Goal: Task Accomplishment & Management: Manage account settings

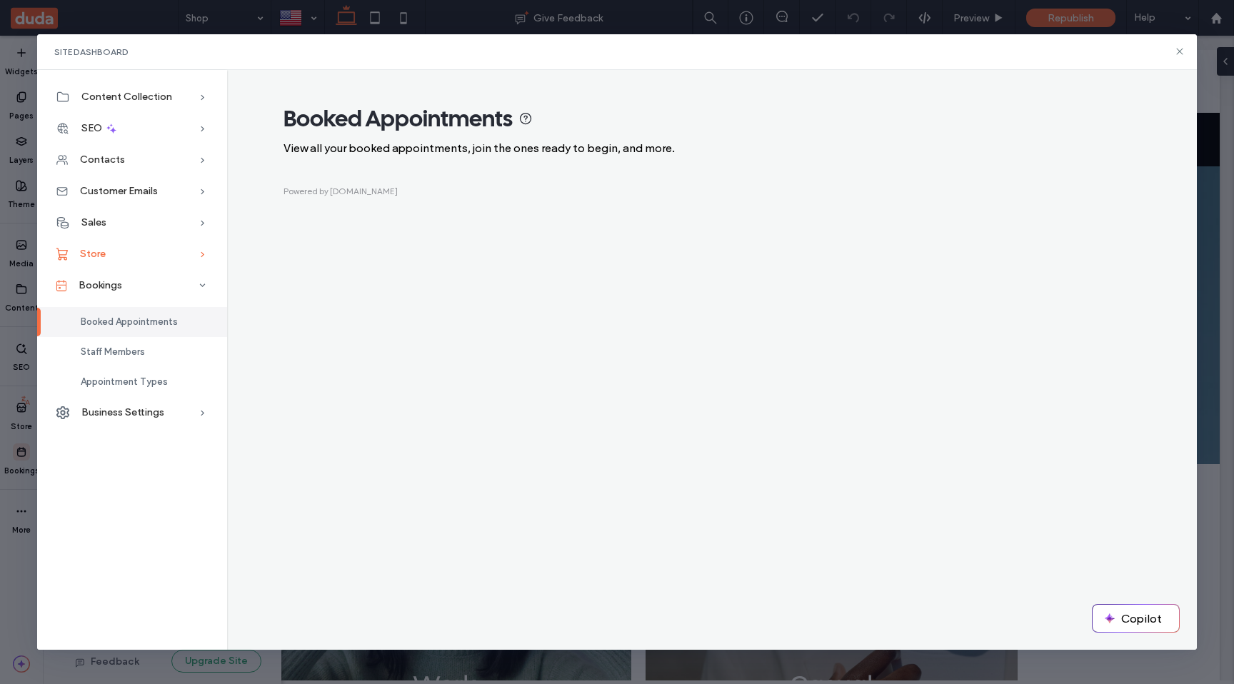
click at [106, 251] on div "Store" at bounding box center [132, 254] width 190 height 31
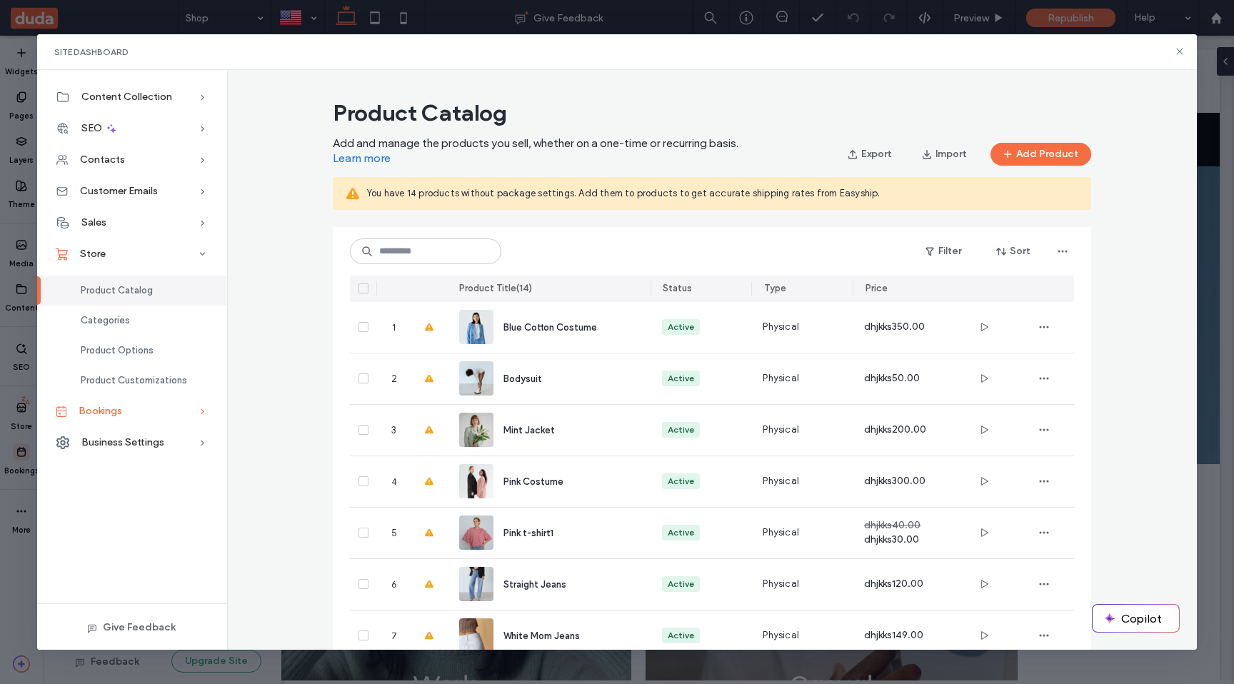
click at [109, 412] on span "Bookings" at bounding box center [101, 411] width 44 height 12
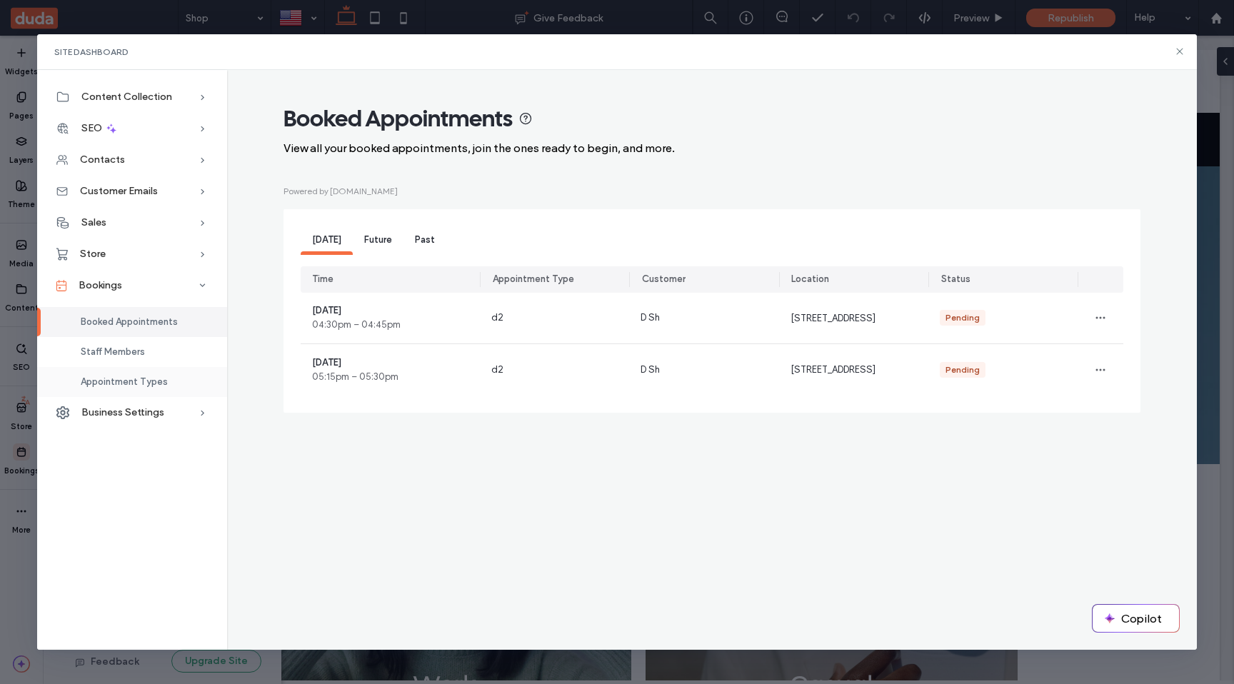
click at [106, 376] on span "Appointment Types" at bounding box center [124, 381] width 87 height 11
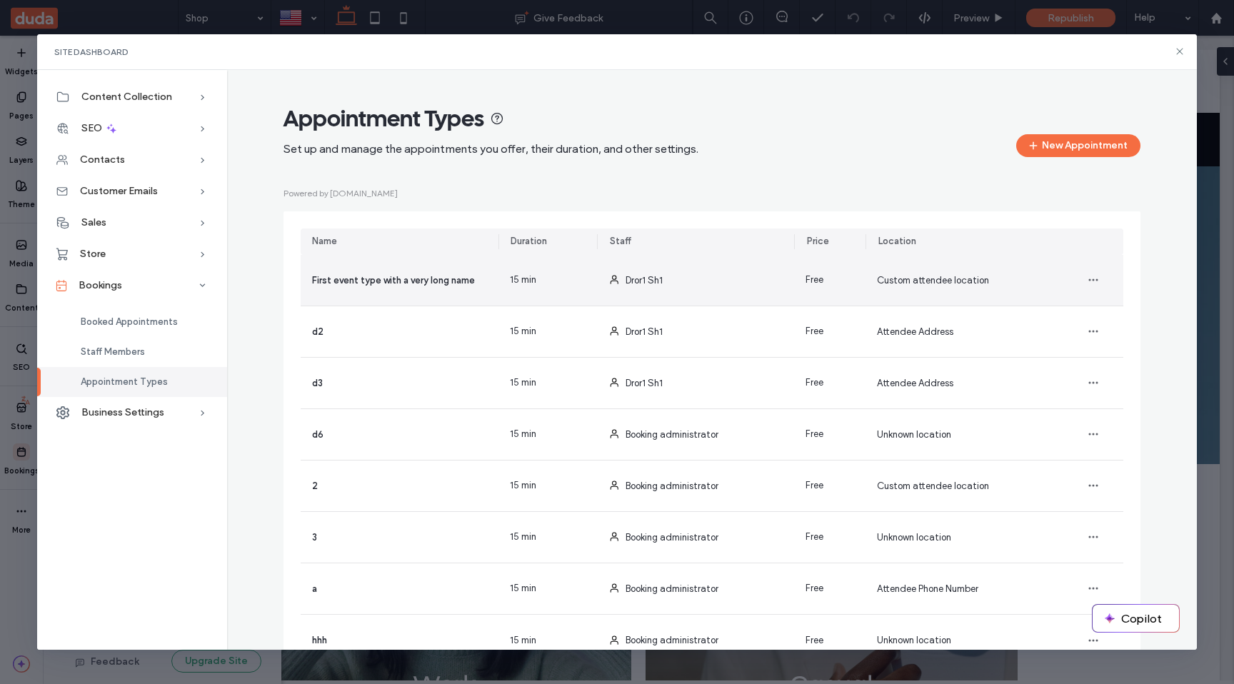
click at [737, 294] on div "Dror1 Sh1" at bounding box center [696, 280] width 198 height 51
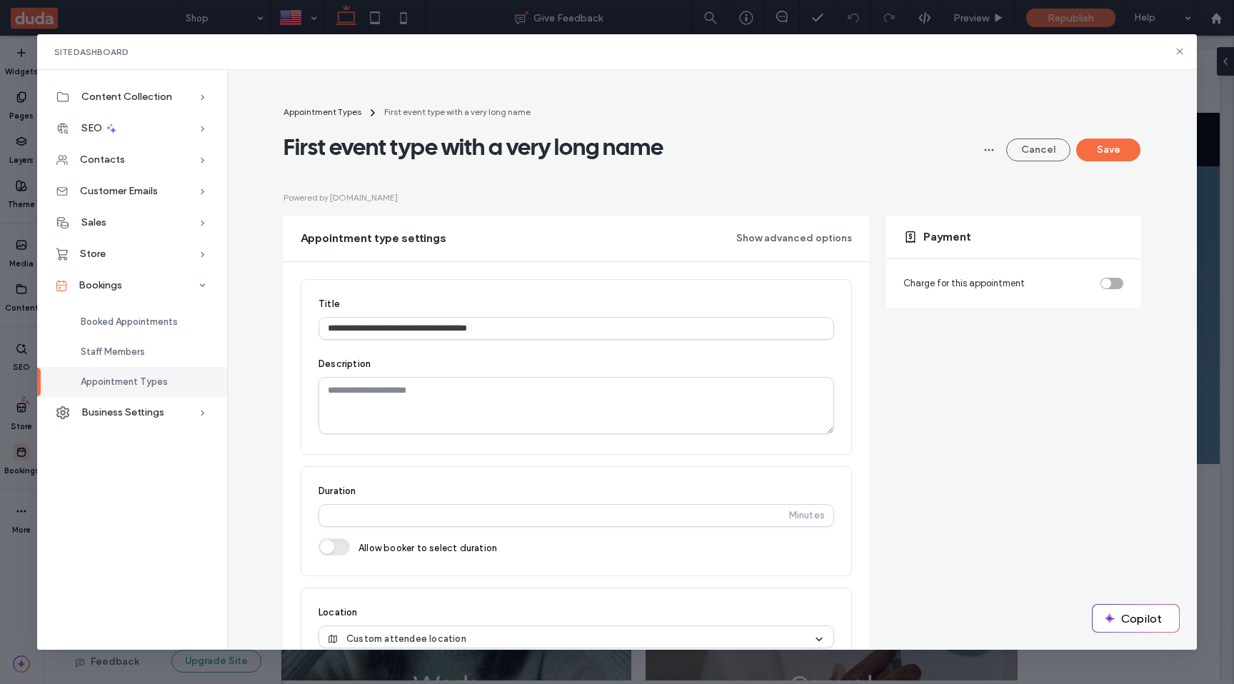
click at [1107, 284] on div "toggle" at bounding box center [1107, 284] width 10 height 10
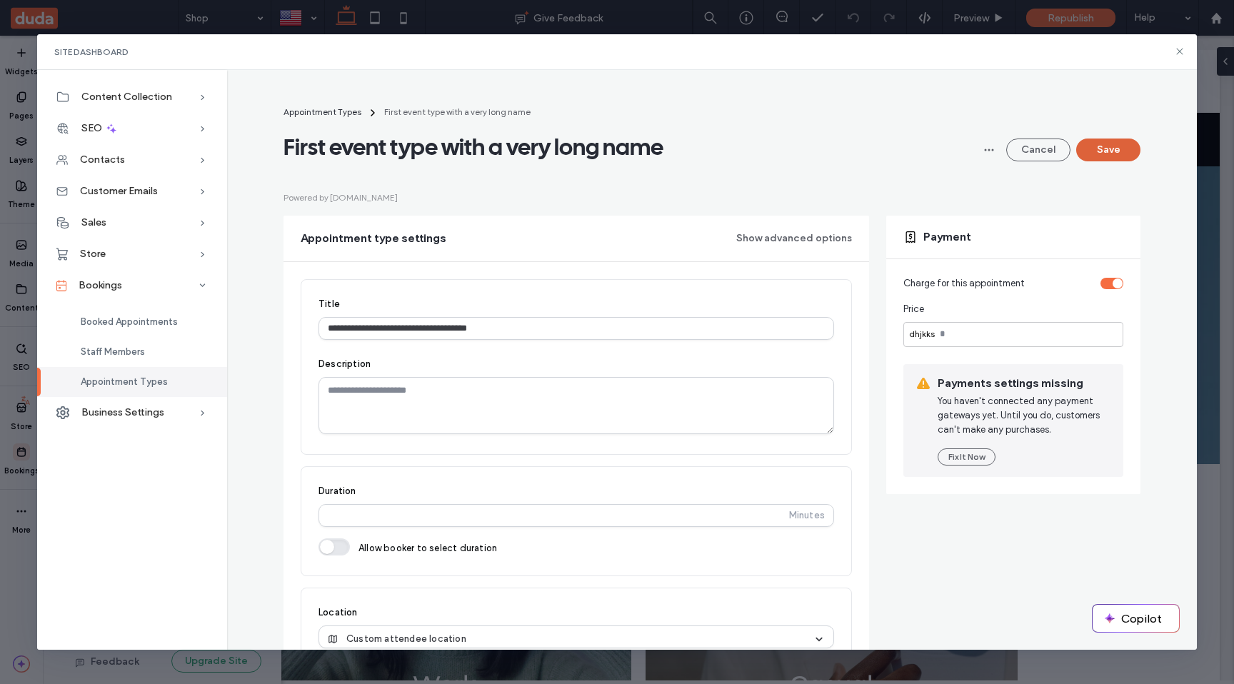
click at [1119, 150] on button "Save" at bounding box center [1109, 150] width 64 height 23
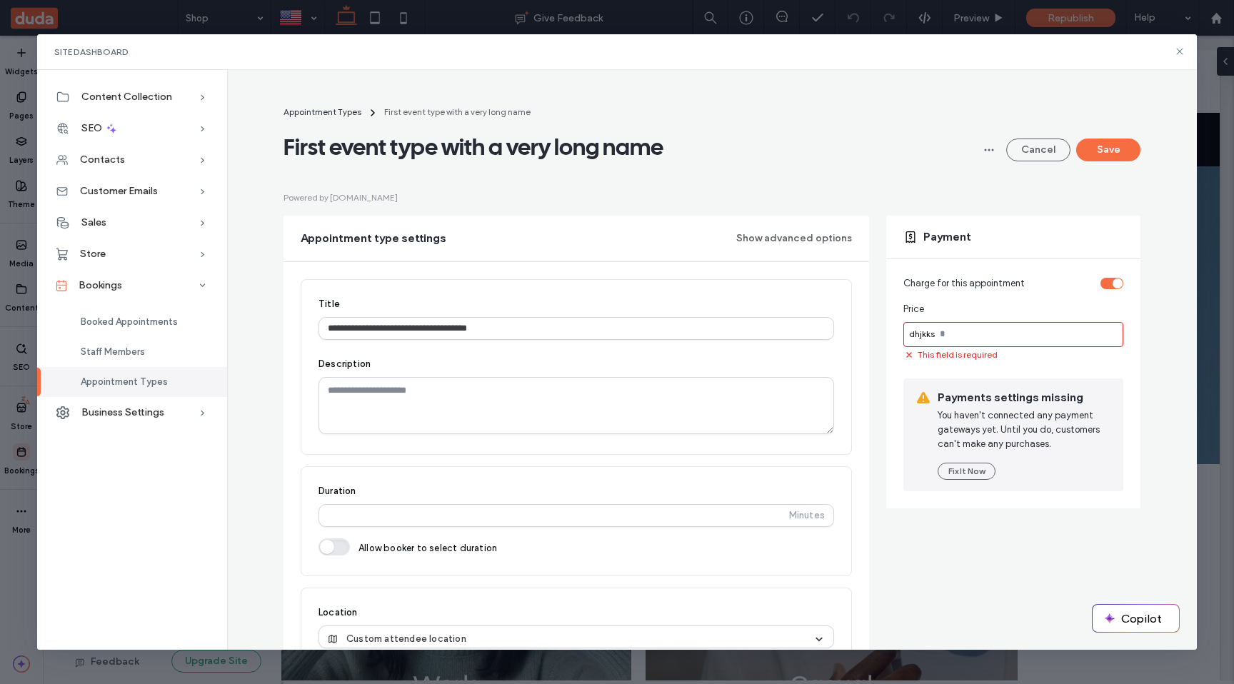
click at [917, 343] on input "number" at bounding box center [1014, 334] width 220 height 25
click at [917, 340] on div "dhjkks" at bounding box center [922, 334] width 37 height 13
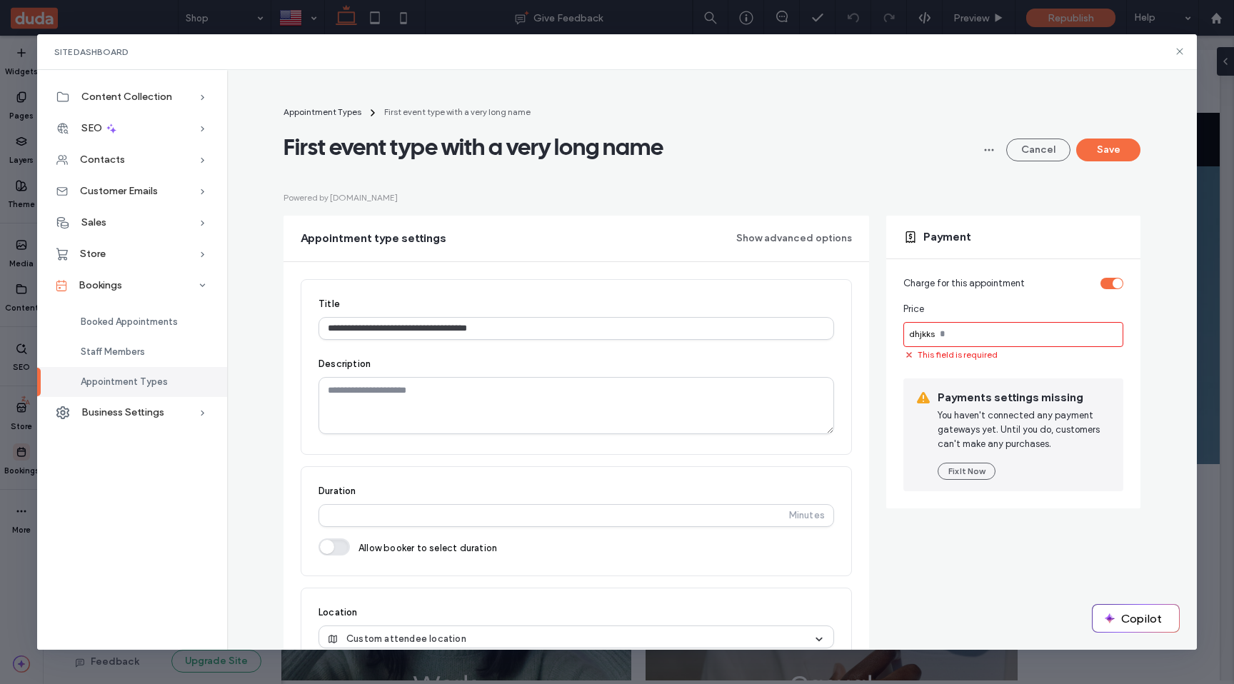
click at [945, 339] on input "number" at bounding box center [1014, 334] width 220 height 25
type input "*"
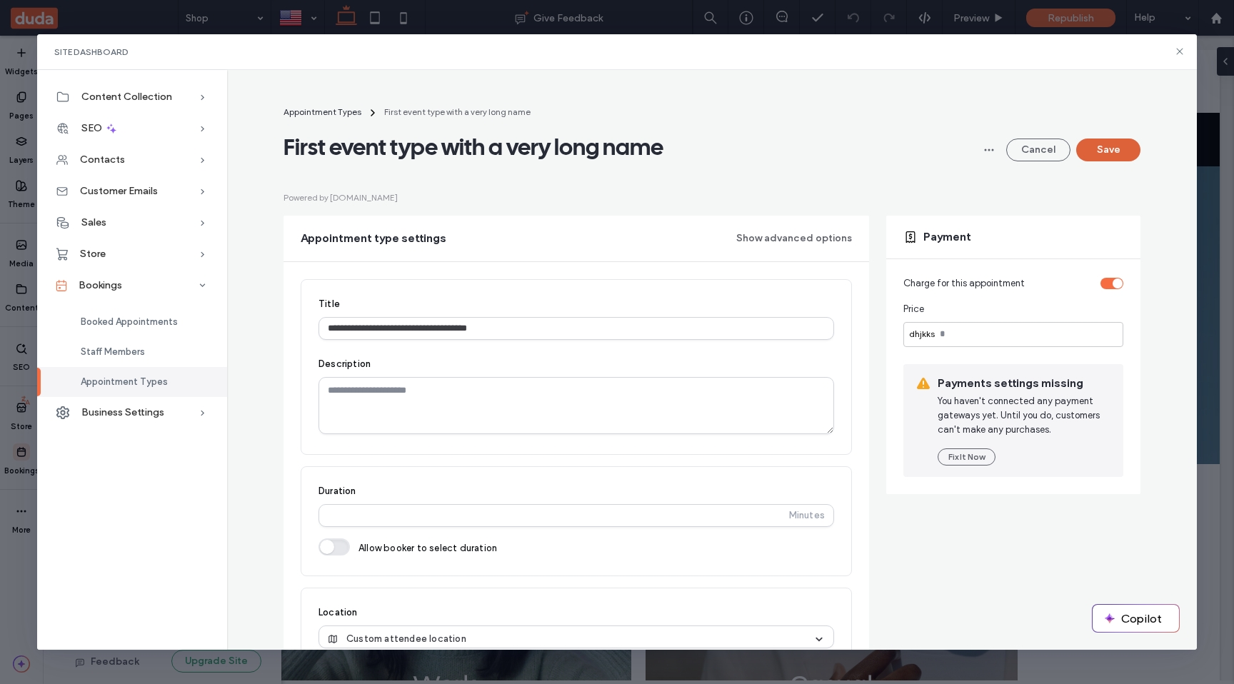
click at [1112, 149] on button "Save" at bounding box center [1109, 150] width 64 height 23
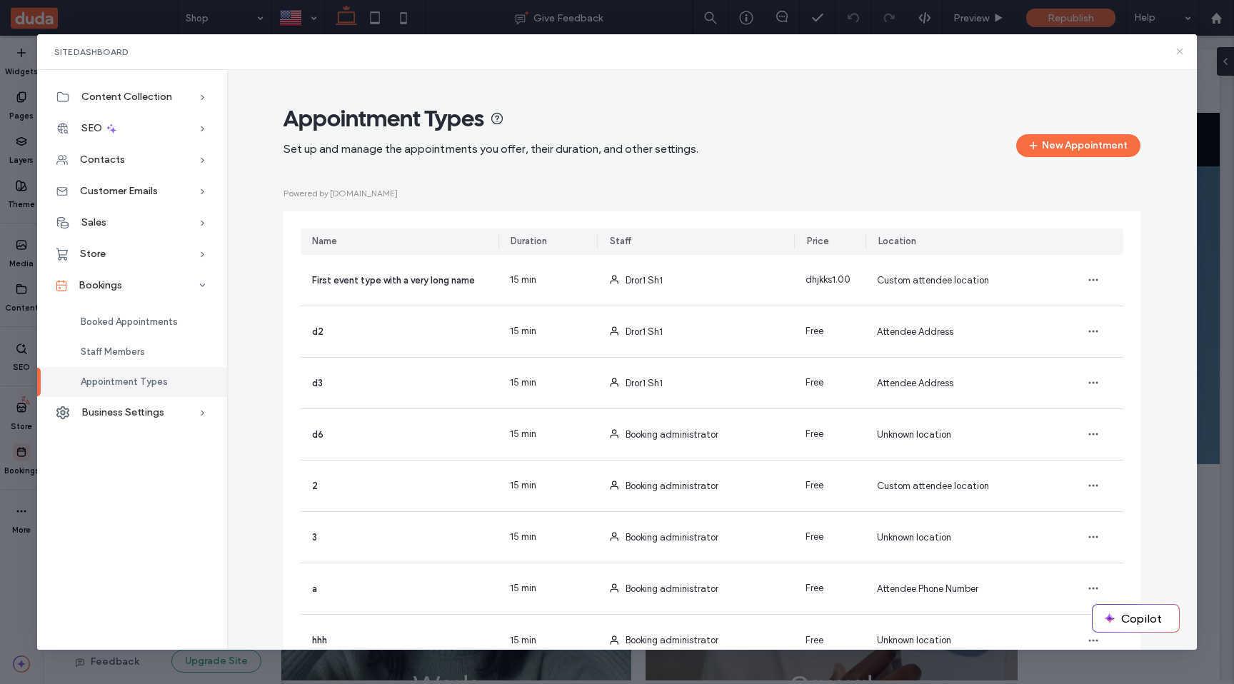
click at [1180, 49] on icon at bounding box center [1179, 51] width 11 height 11
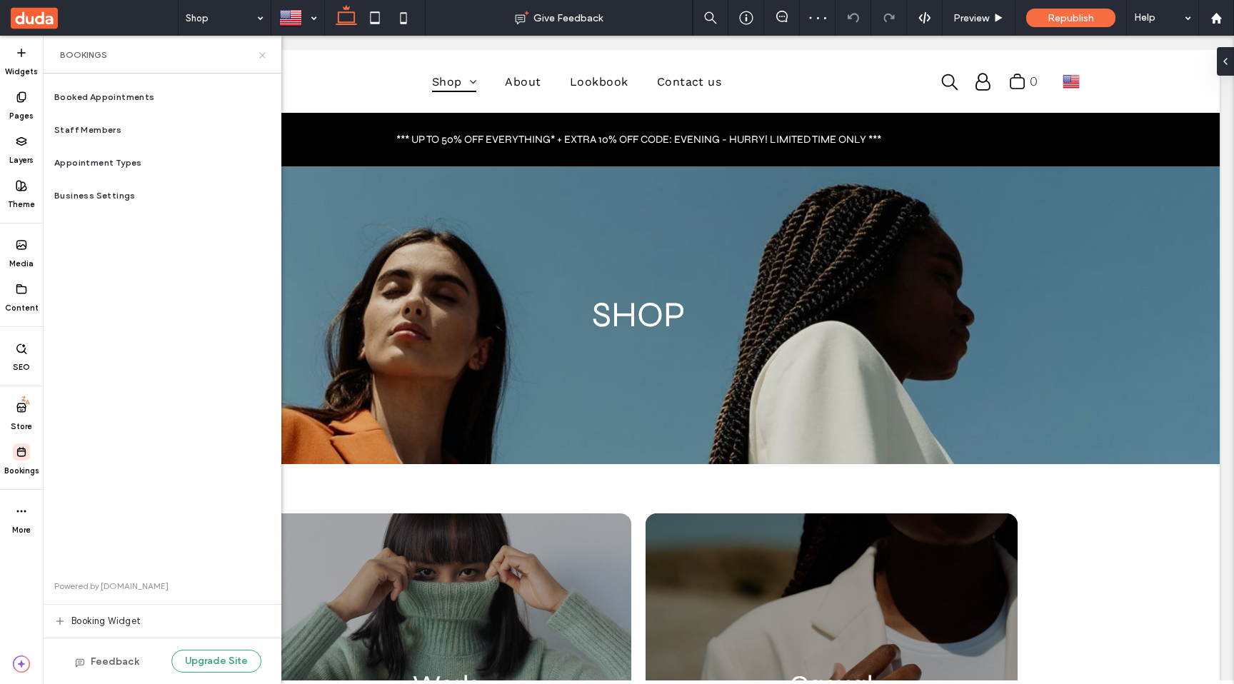
click at [257, 54] on icon at bounding box center [262, 55] width 11 height 11
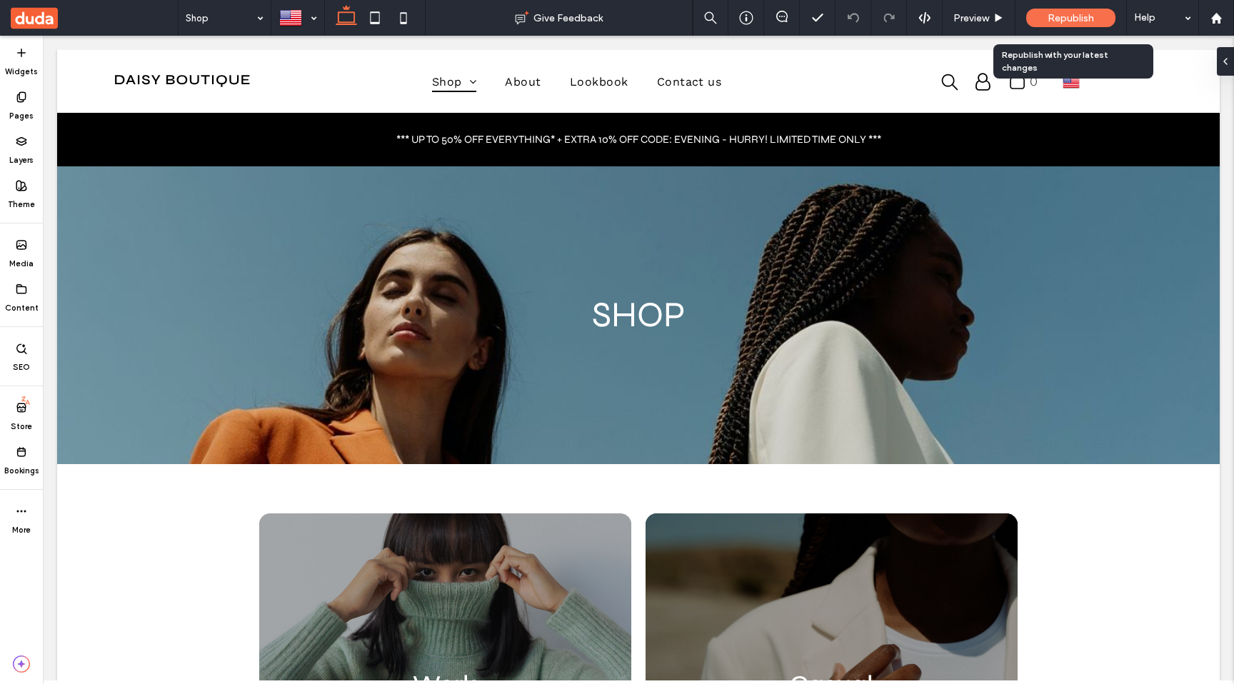
click at [1075, 19] on span "Republish" at bounding box center [1071, 18] width 46 height 12
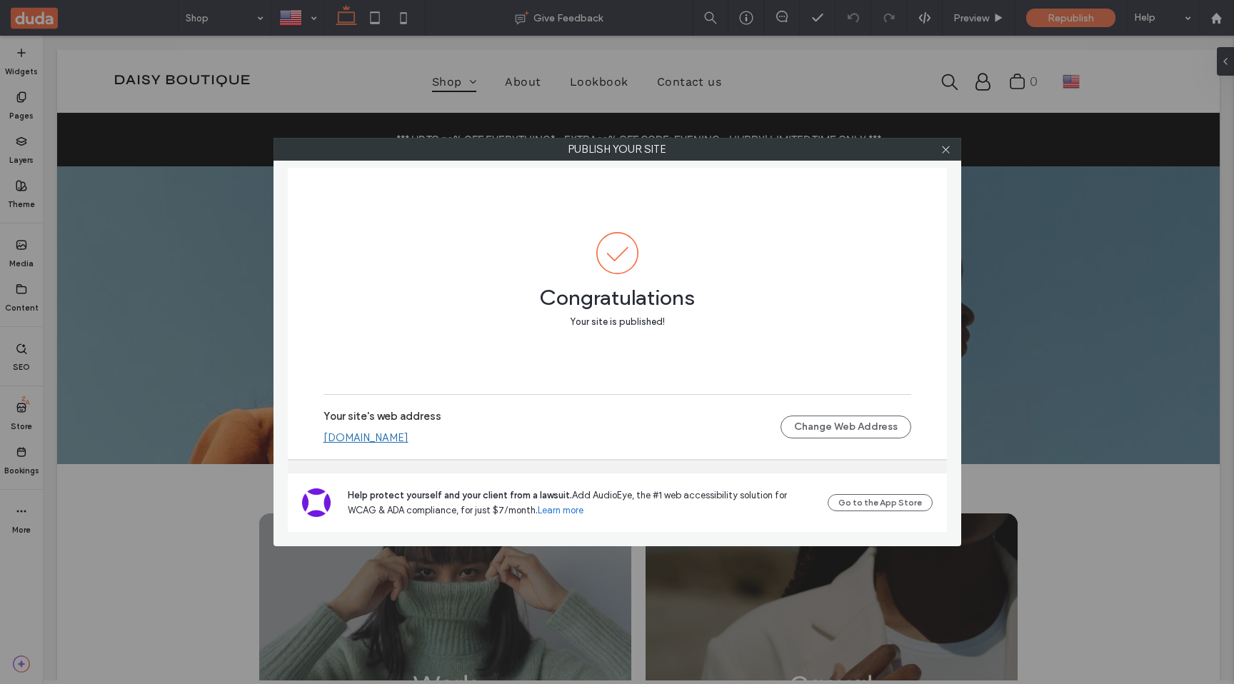
click at [391, 438] on link "[DOMAIN_NAME]" at bounding box center [366, 437] width 85 height 13
click at [0, 0] on div "Publish your site Congratulations Your site is published! Your site's web addre…" at bounding box center [617, 342] width 1234 height 684
